Goal: Find specific page/section: Find specific page/section

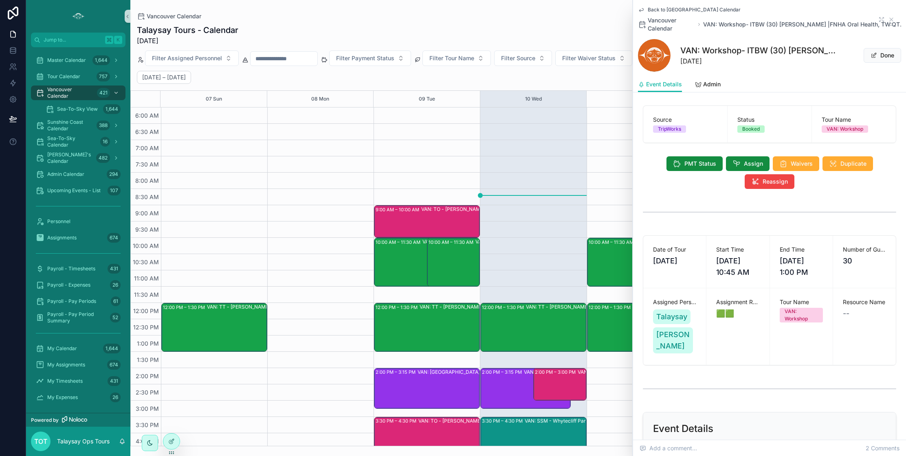
scroll to position [85, 0]
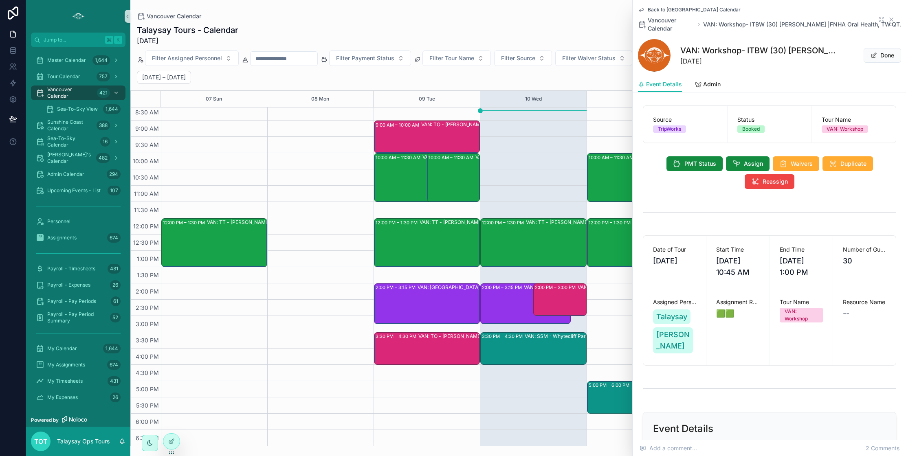
click at [892, 18] on icon "scrollable content" at bounding box center [891, 19] width 7 height 7
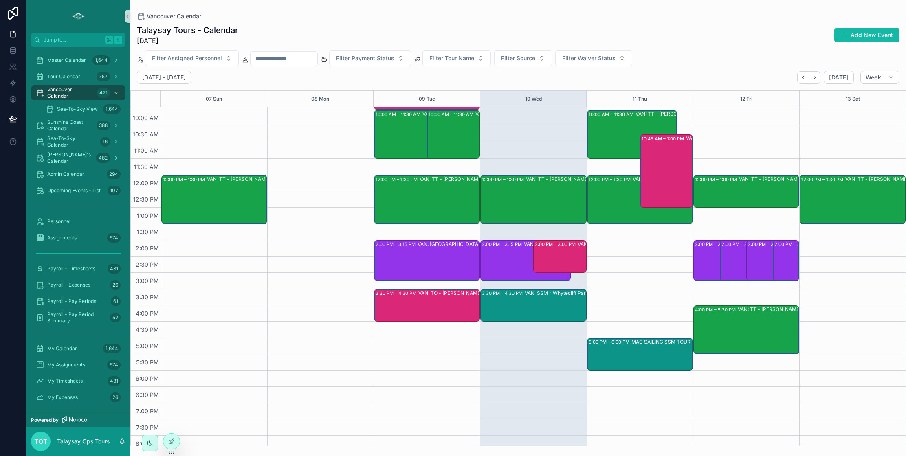
scroll to position [151, 0]
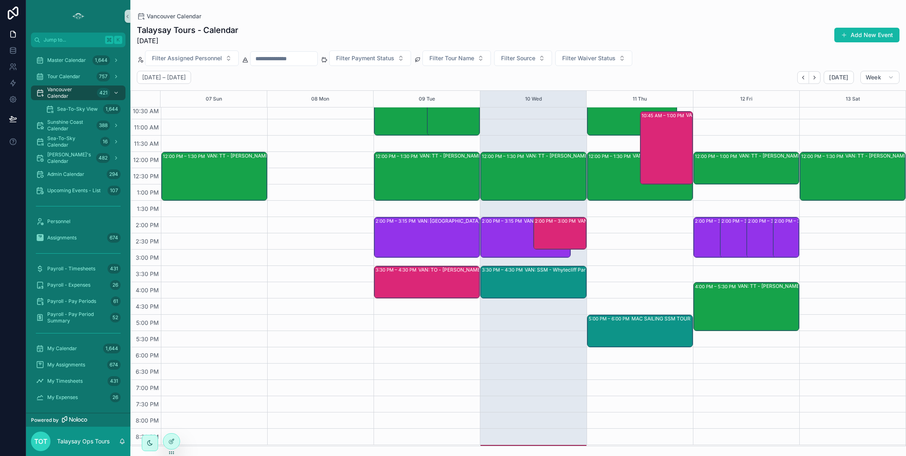
click at [563, 446] on div "07 Sun 08 Mon 09 Tue 10 Wed 11 Thu 12 Fri 13 Sat 6:00 AM 6:30 AM 7:00 AM 7:30 A…" at bounding box center [518, 268] width 776 height 356
click at [564, 446] on div "9:00 PM – 12:00 PM [PERSON_NAME] WORKSHOP" at bounding box center [533, 445] width 106 height 1
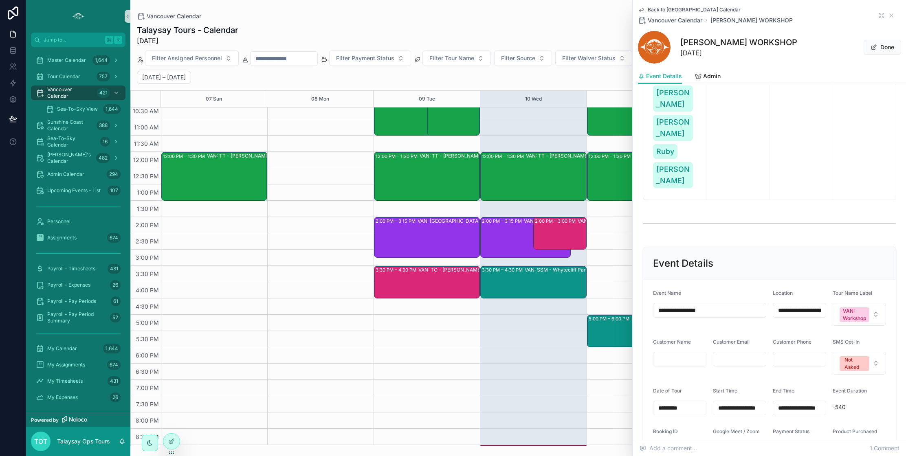
scroll to position [403, 0]
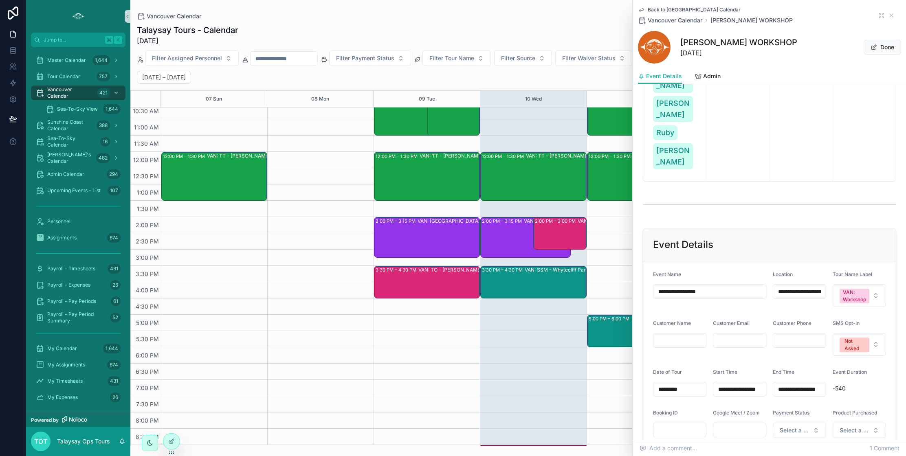
click at [743, 384] on input "**********" at bounding box center [739, 389] width 53 height 11
click at [769, 291] on html "Jump to... K Master Calendar 1,644 Tour Calendar 757 Vancouver Calendar 421 Sea…" at bounding box center [453, 228] width 906 height 456
type input "**********"
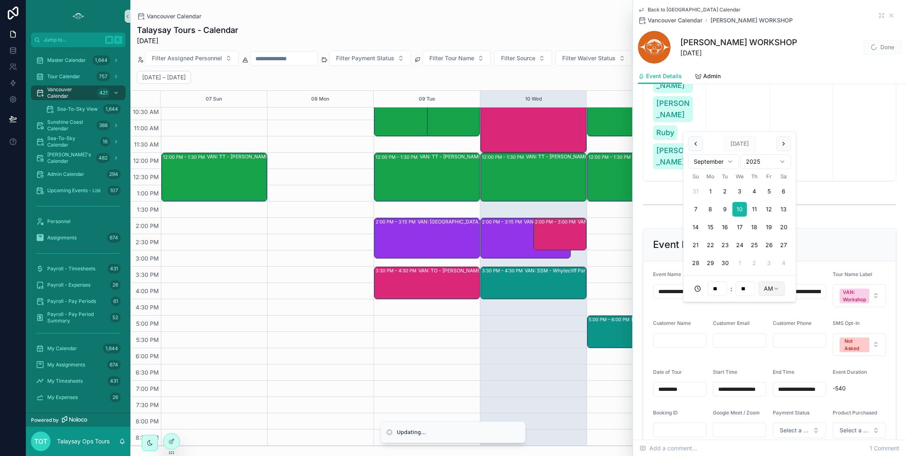
scroll to position [150, 0]
click at [797, 329] on form "**********" at bounding box center [769, 355] width 253 height 187
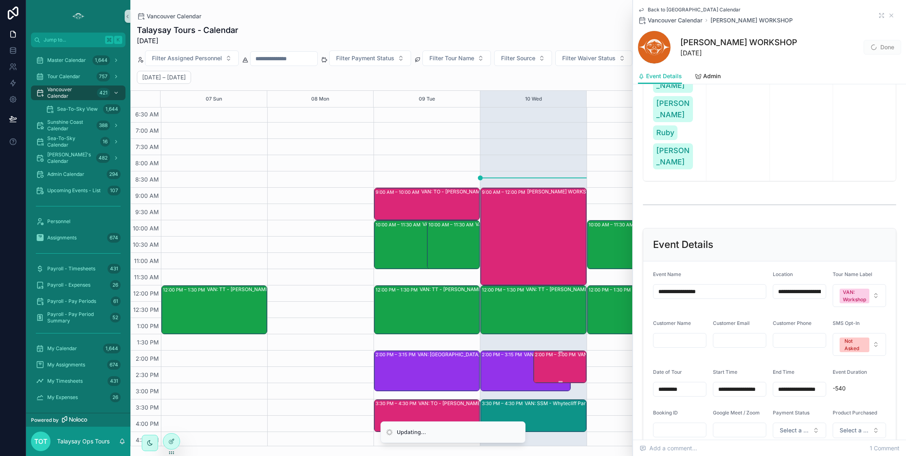
scroll to position [0, 0]
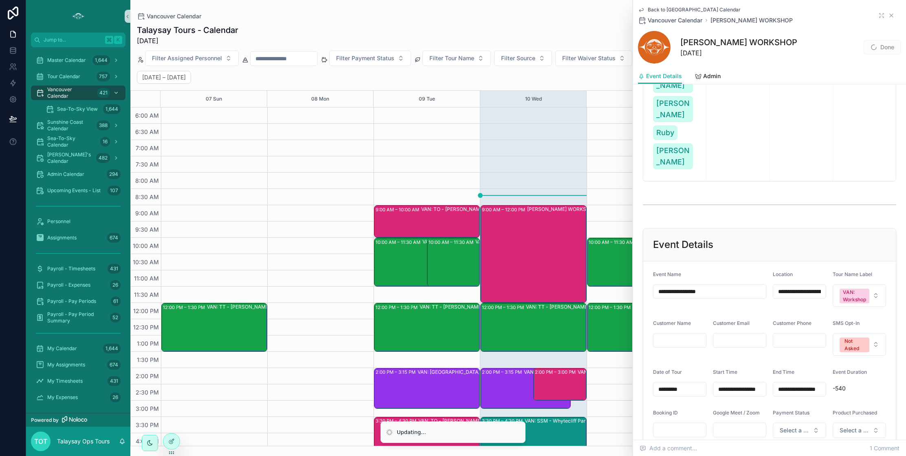
click at [893, 16] on icon "scrollable content" at bounding box center [891, 15] width 7 height 7
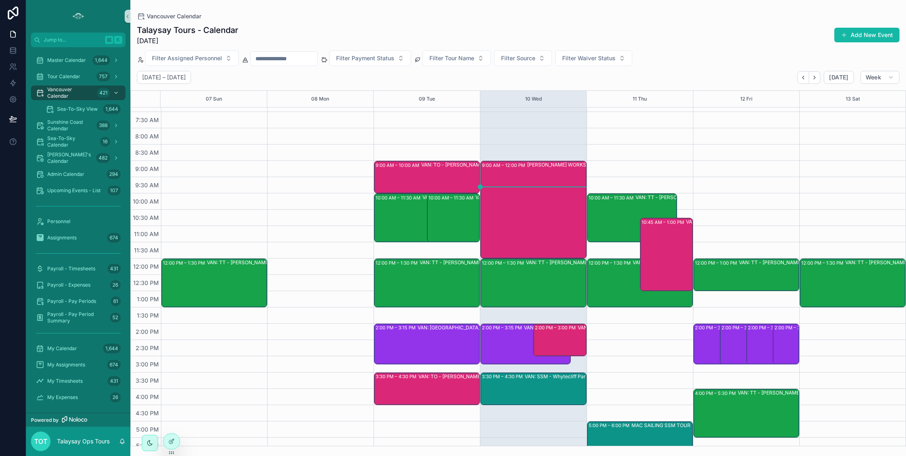
scroll to position [3, 0]
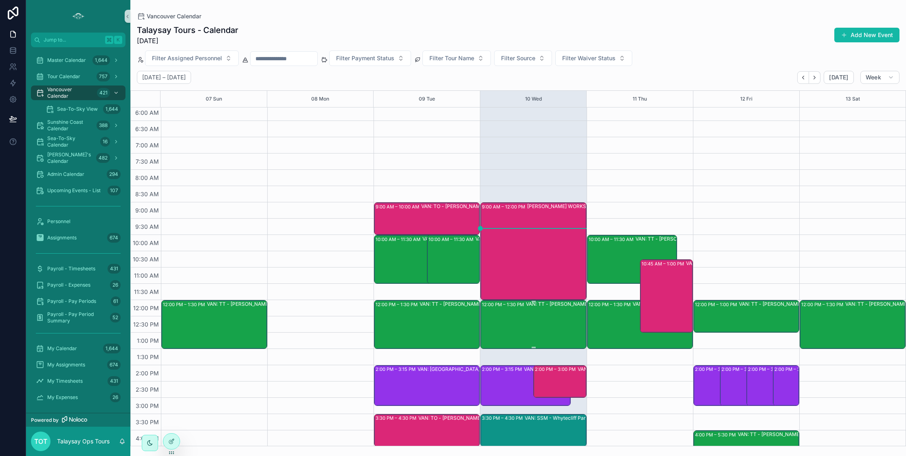
click at [528, 323] on div "VAN: TT - [PERSON_NAME] (6) [PERSON_NAME], TW:IBRT-DWPR" at bounding box center [577, 324] width 103 height 47
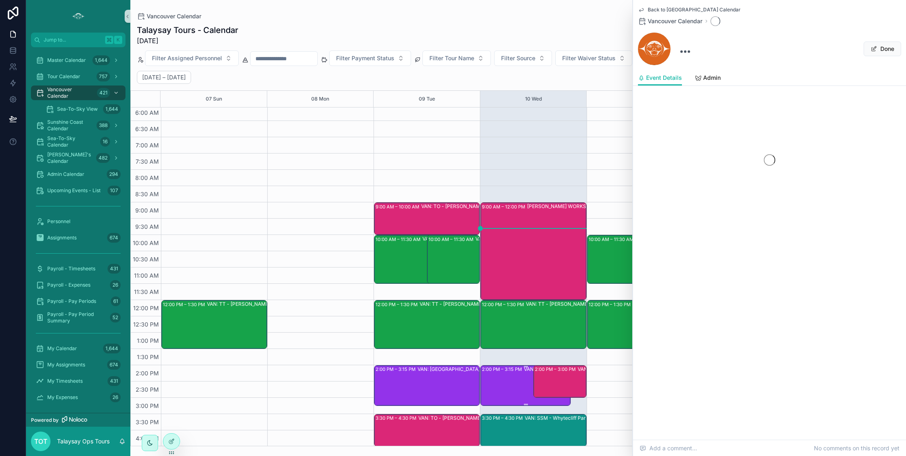
scroll to position [6, 0]
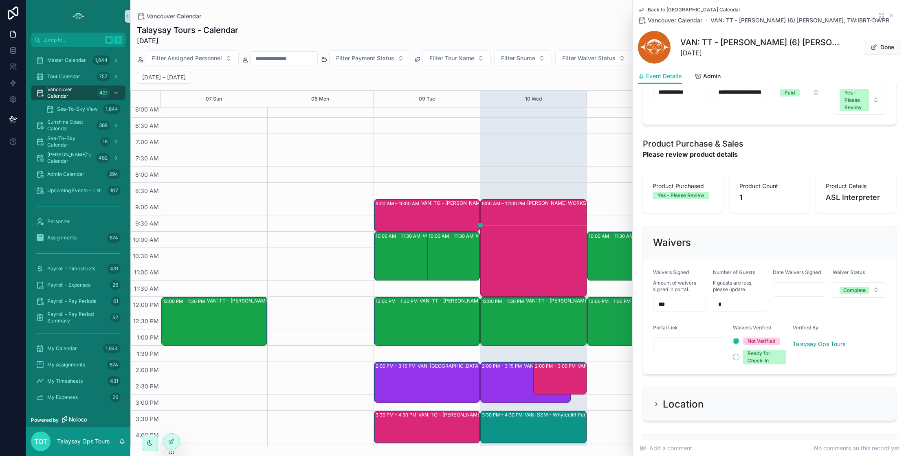
scroll to position [558, 0]
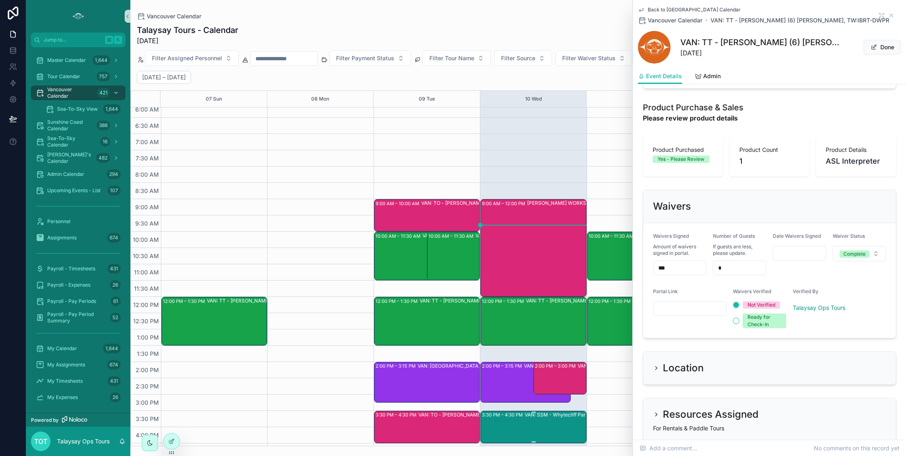
click at [573, 421] on div "VAN: SSM - Whytecliff Park (1) [PERSON_NAME], TW:KQWE-EZMV" at bounding box center [576, 427] width 103 height 31
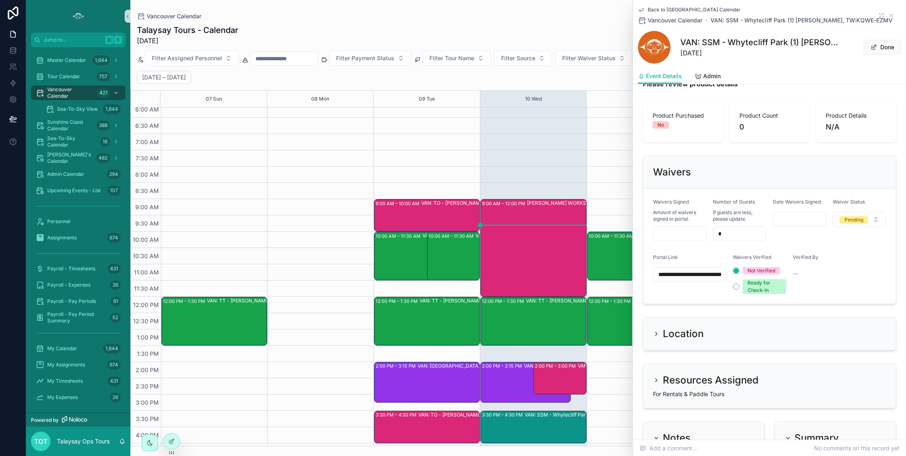
scroll to position [569, 0]
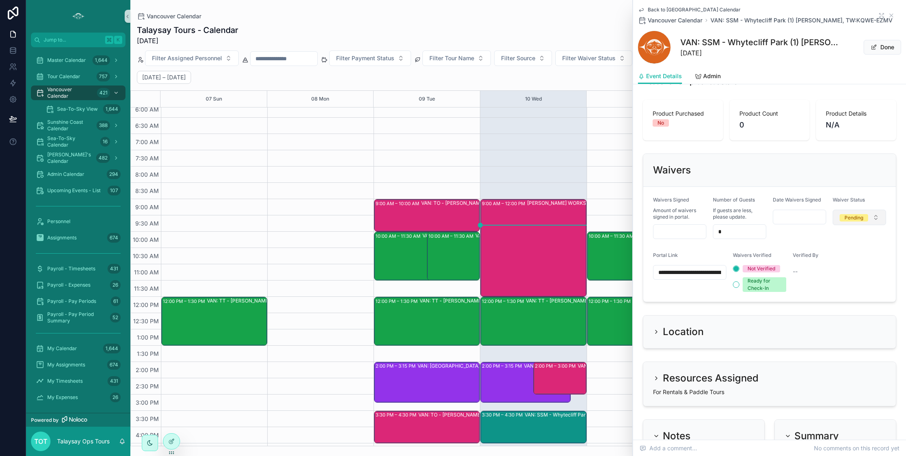
click at [845, 220] on div "Pending" at bounding box center [854, 217] width 19 height 7
drag, startPoint x: 827, startPoint y: 275, endPoint x: 775, endPoint y: 257, distance: 55.8
click at [826, 275] on div "Flagged" at bounding box center [823, 274] width 18 height 7
click at [691, 232] on input "scrollable content" at bounding box center [680, 231] width 53 height 11
type input "***"
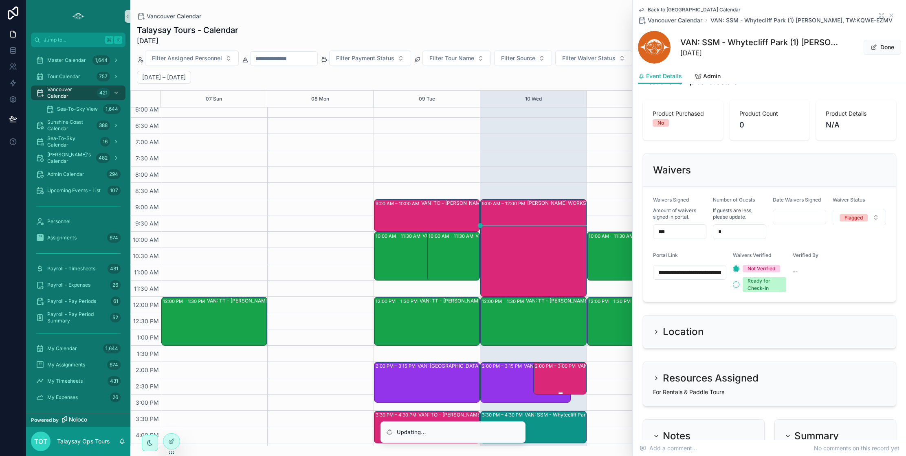
click at [564, 377] on div "2:00 PM – 3:00 PM VAN: TO - [PERSON_NAME] (6) [PERSON_NAME], TW:SFAY-SRCU" at bounding box center [560, 378] width 51 height 31
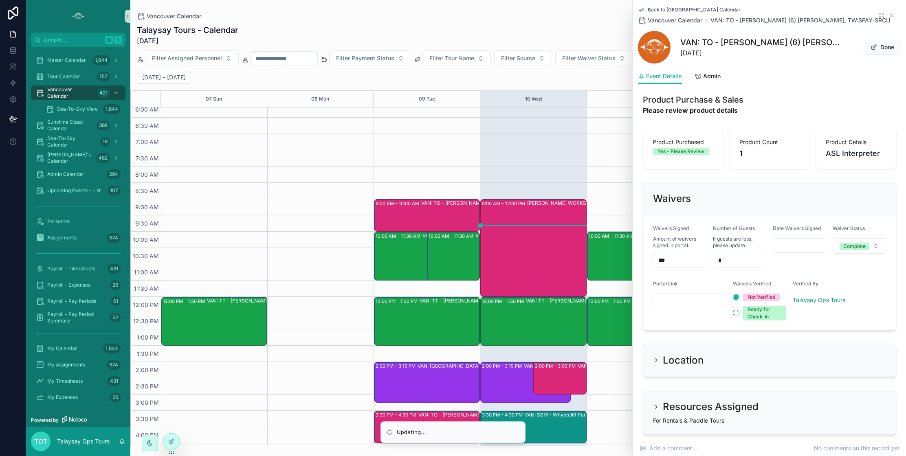
scroll to position [592, 0]
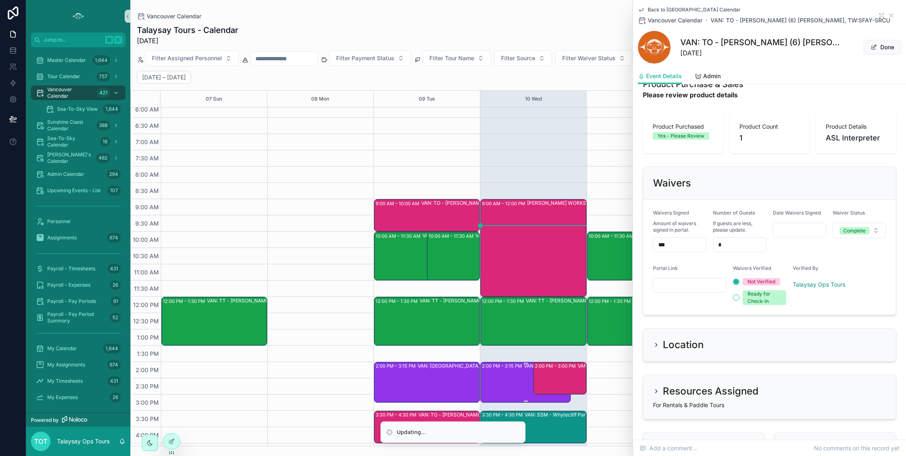
click at [518, 381] on div "2:00 PM – 3:15 PM VAN: [GEOGRAPHIC_DATA][PERSON_NAME] (2) [PERSON_NAME], TW:ZHY…" at bounding box center [526, 382] width 88 height 39
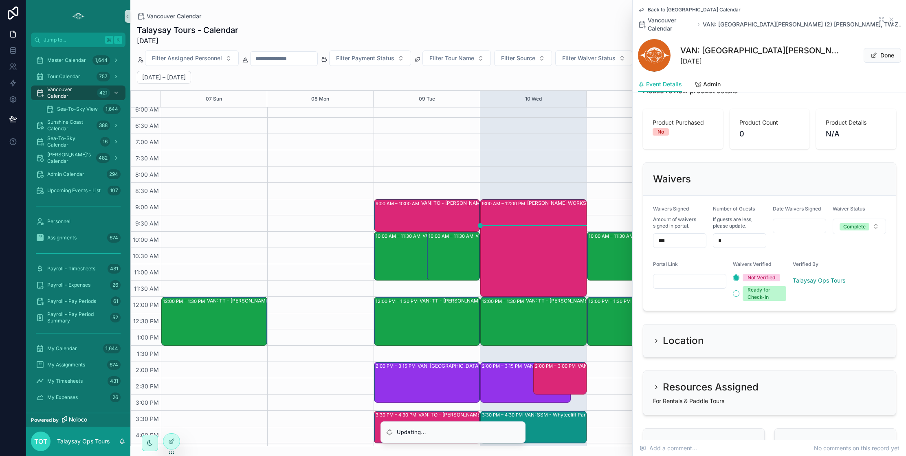
scroll to position [591, 0]
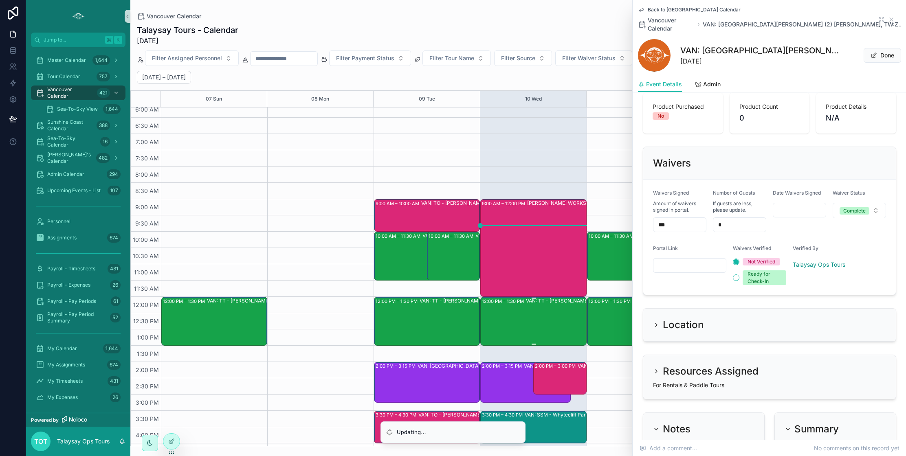
click at [533, 328] on div "VAN: TT - [PERSON_NAME] (6) [PERSON_NAME], TW:IBRT-DWPR" at bounding box center [577, 320] width 103 height 47
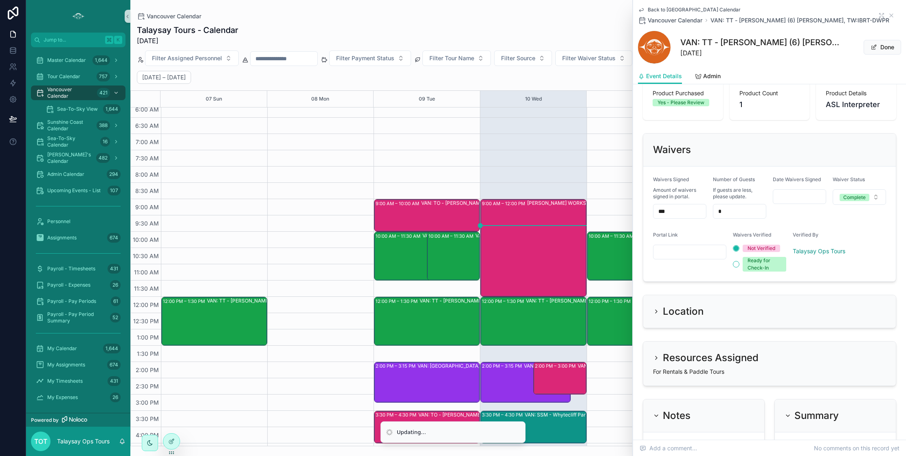
scroll to position [615, 0]
click at [893, 15] on icon "scrollable content" at bounding box center [891, 15] width 7 height 7
